Goal: Information Seeking & Learning: Learn about a topic

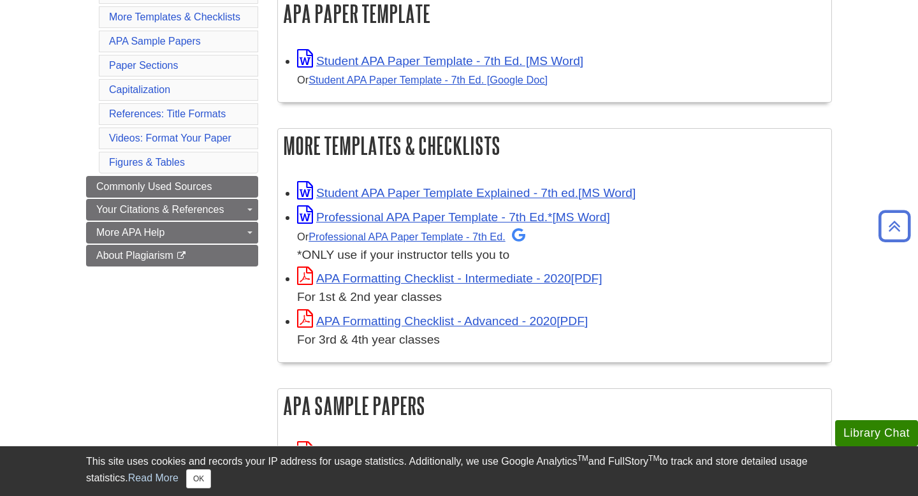
scroll to position [257, 0]
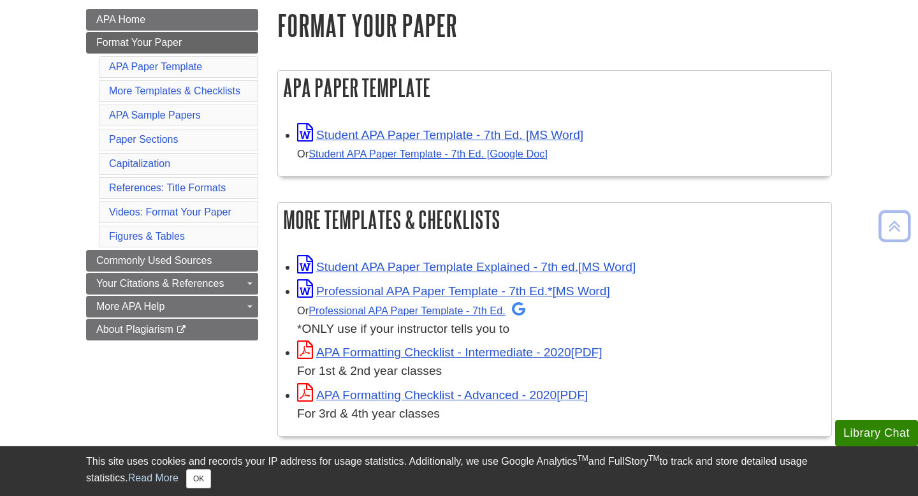
scroll to position [200, 0]
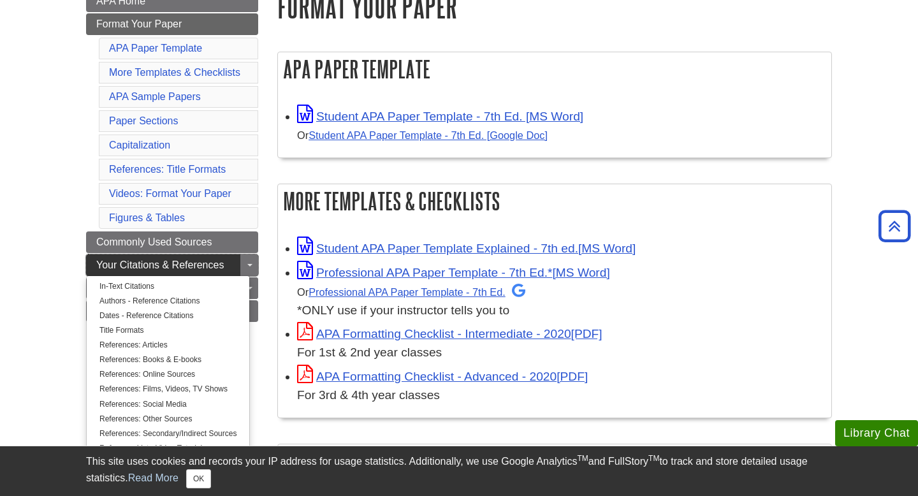
click at [223, 261] on span "Your Citations & References" at bounding box center [159, 264] width 127 height 11
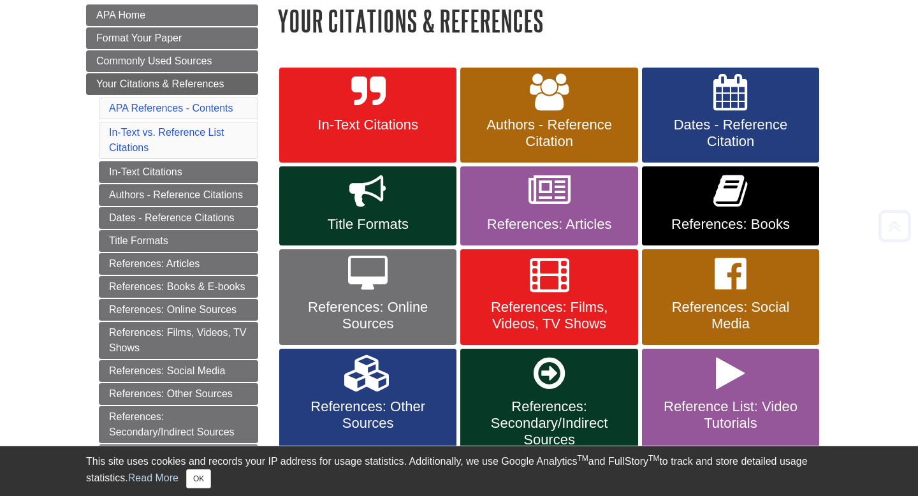
scroll to position [201, 0]
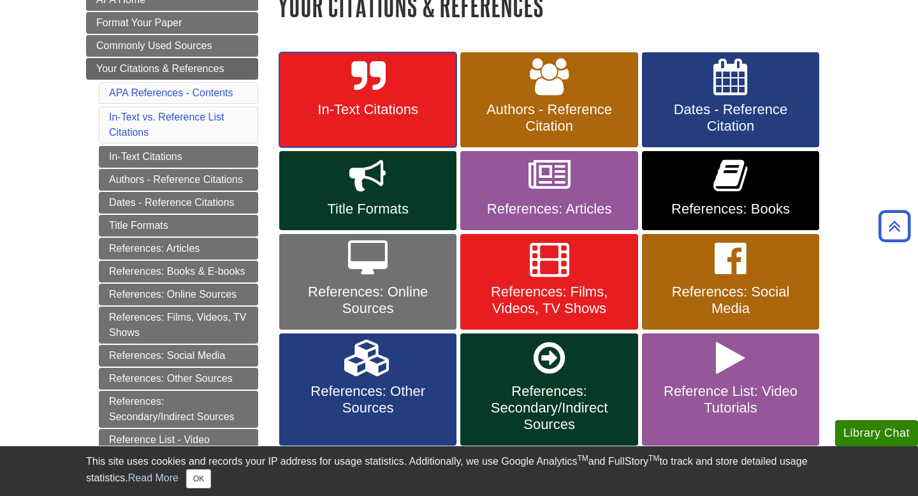
click at [364, 97] on link "In-Text Citations" at bounding box center [367, 100] width 177 height 96
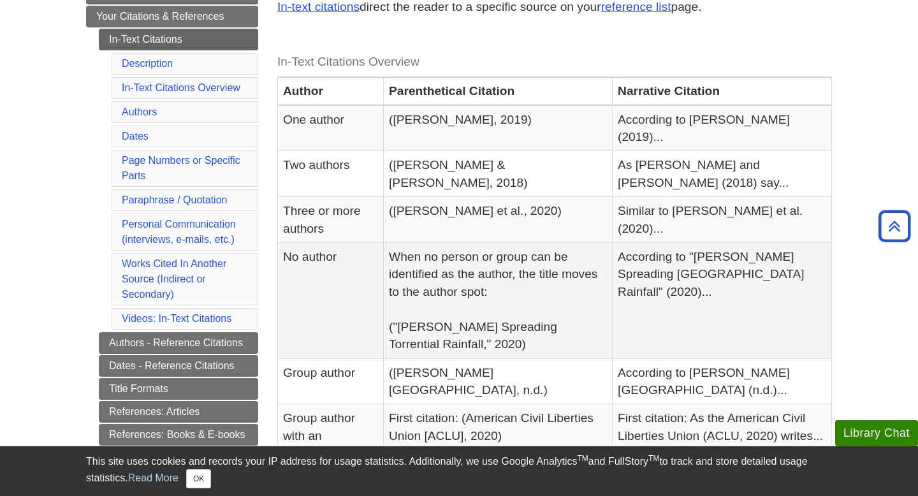
scroll to position [258, 0]
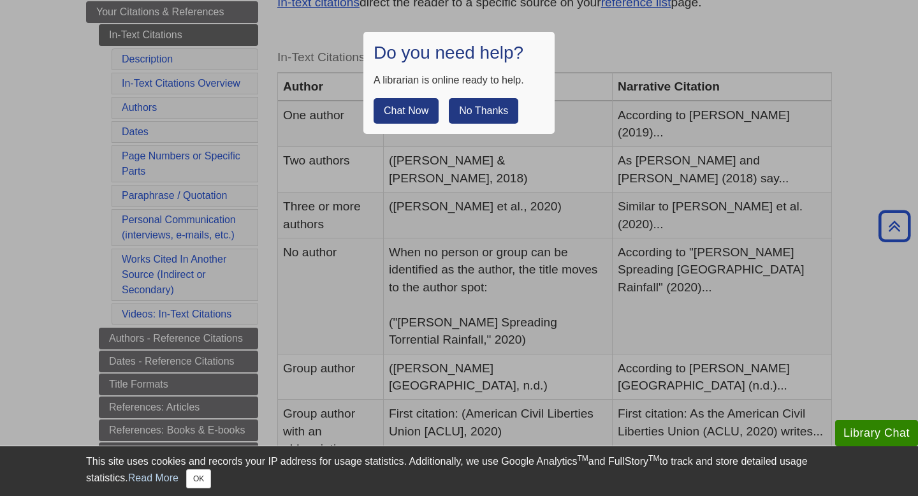
click at [578, 52] on div at bounding box center [459, 248] width 918 height 496
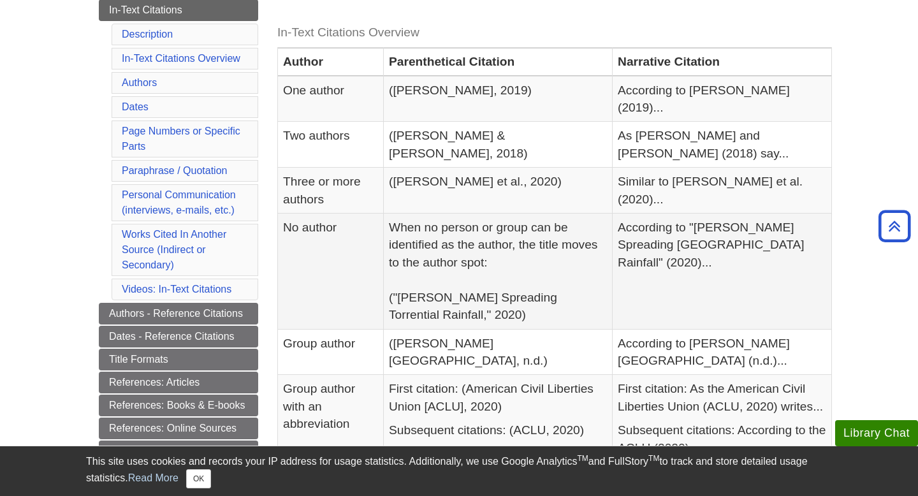
scroll to position [284, 0]
